Goal: Find specific page/section: Find specific page/section

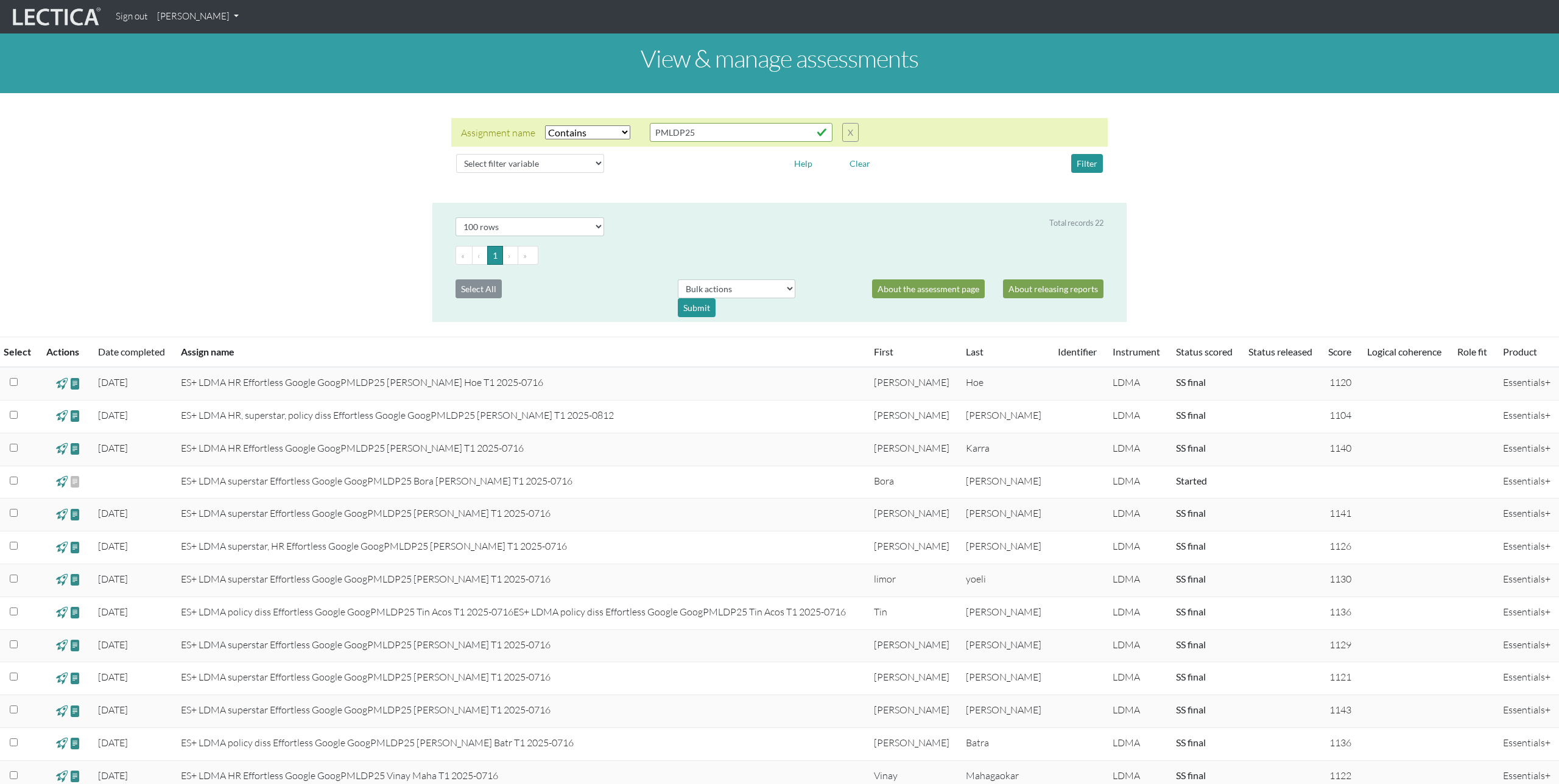
select select "icontains"
select select "100"
